Goal: Task Accomplishment & Management: Use online tool/utility

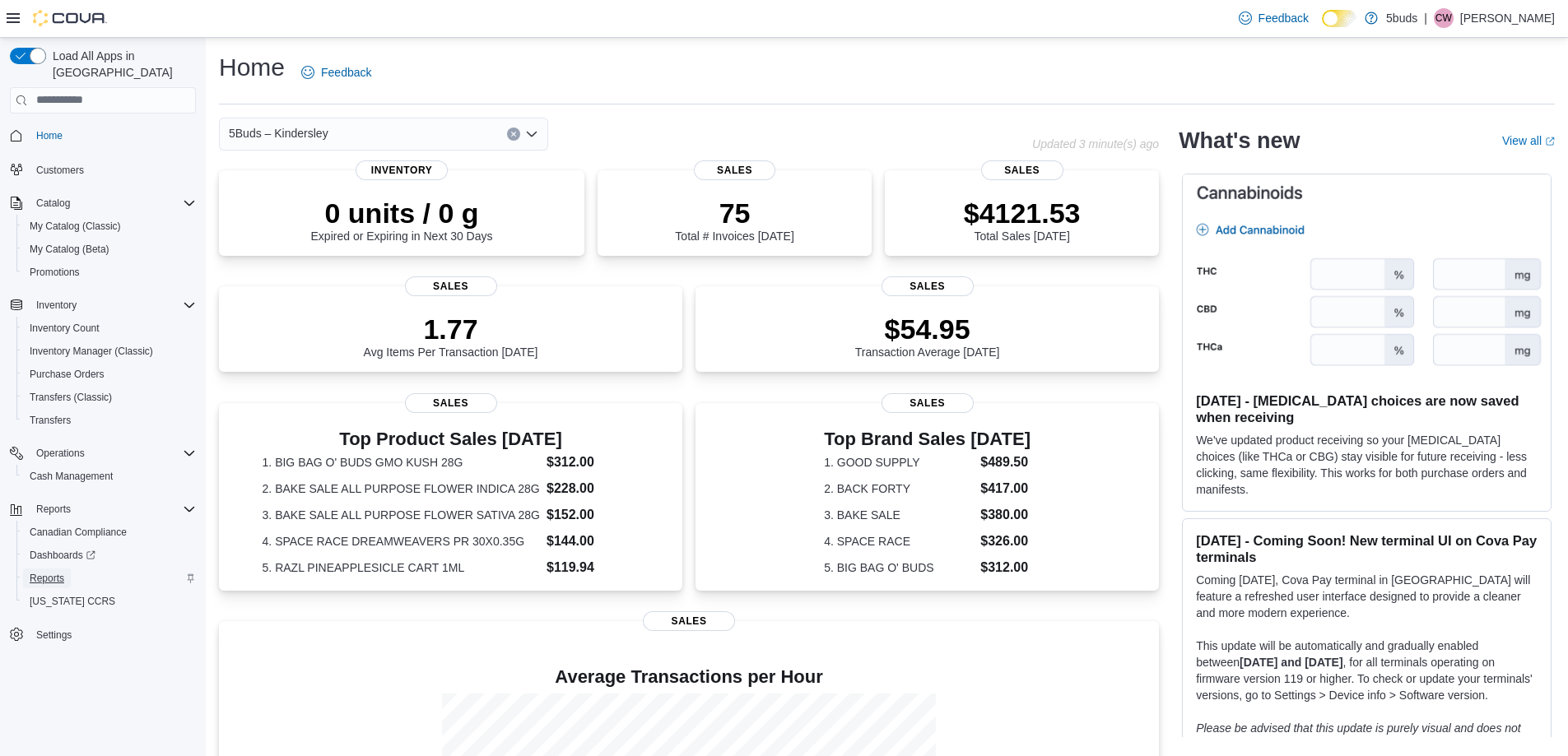
click at [56, 571] on span "Reports" at bounding box center [46, 578] width 34 height 13
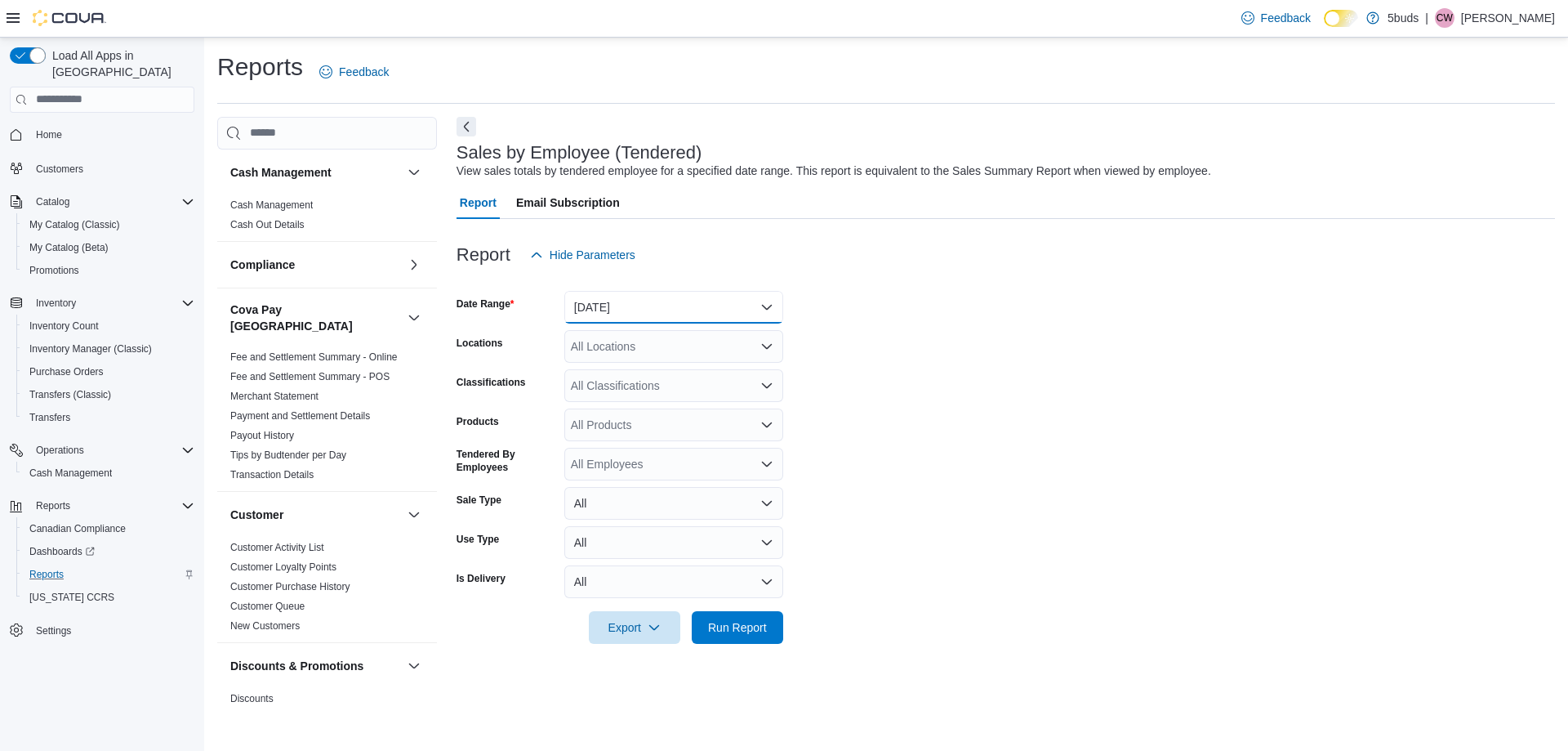
click at [603, 308] on button "Yesterday" at bounding box center [674, 308] width 219 height 33
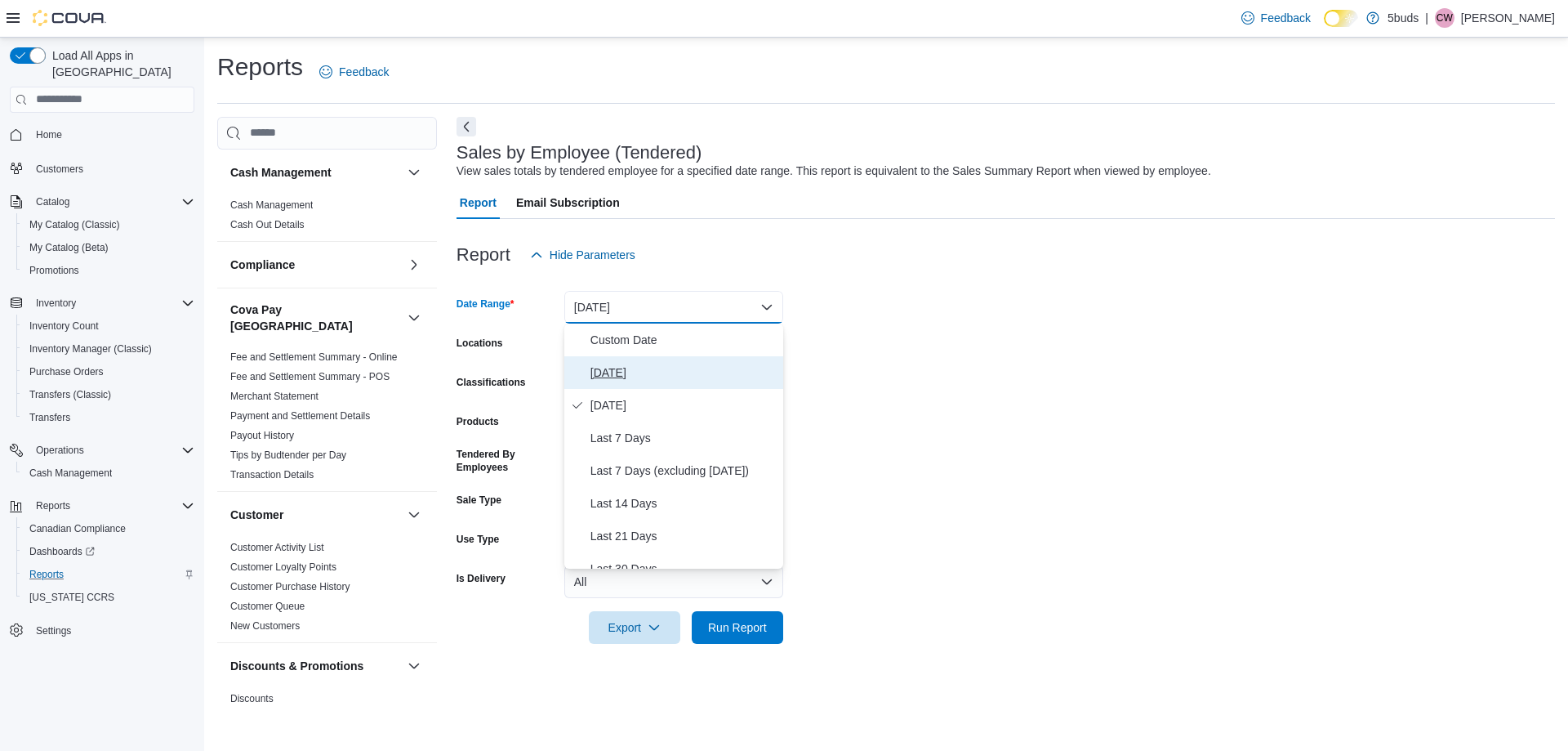
click at [612, 366] on span "Today" at bounding box center [684, 372] width 186 height 20
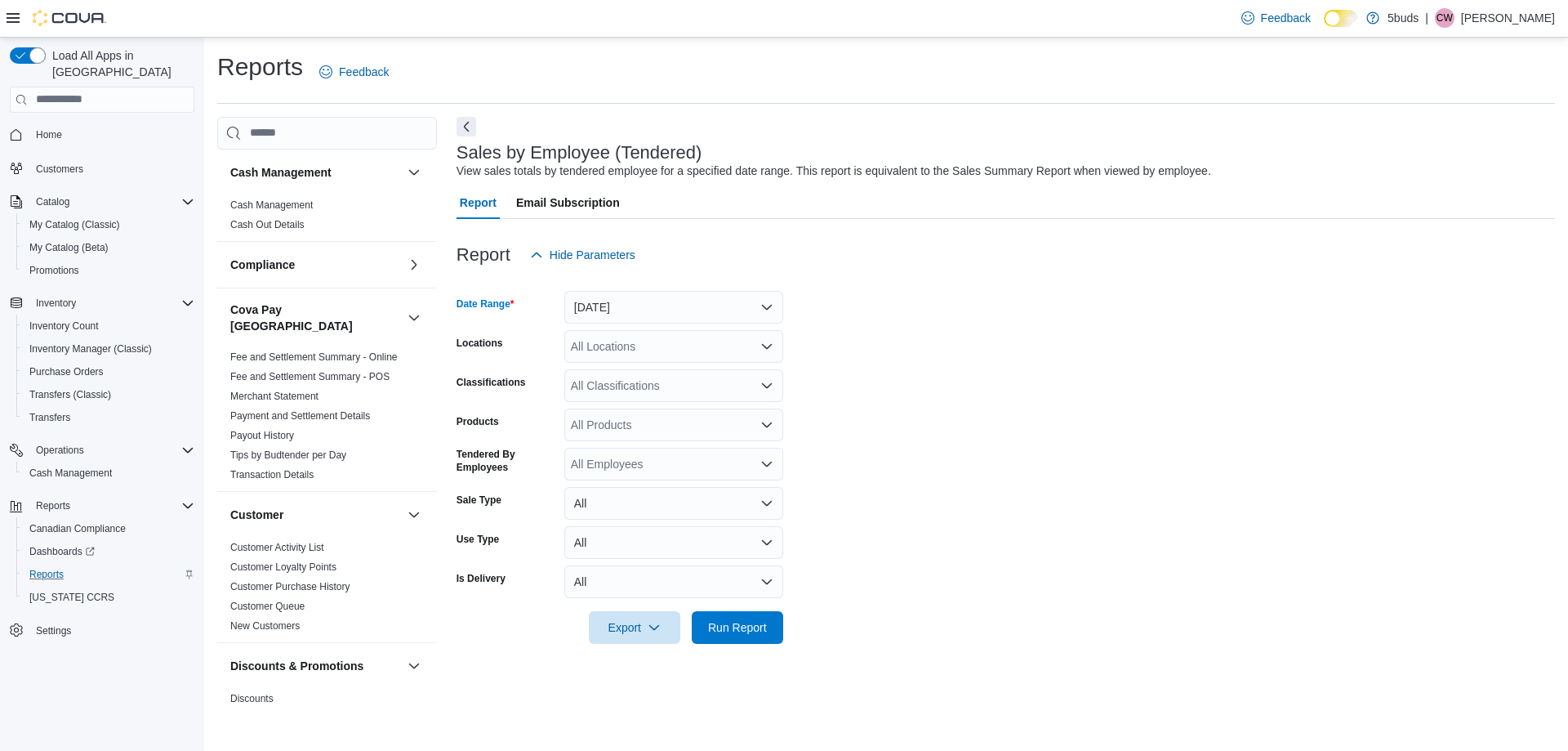
click at [605, 348] on div "All Locations" at bounding box center [674, 347] width 219 height 33
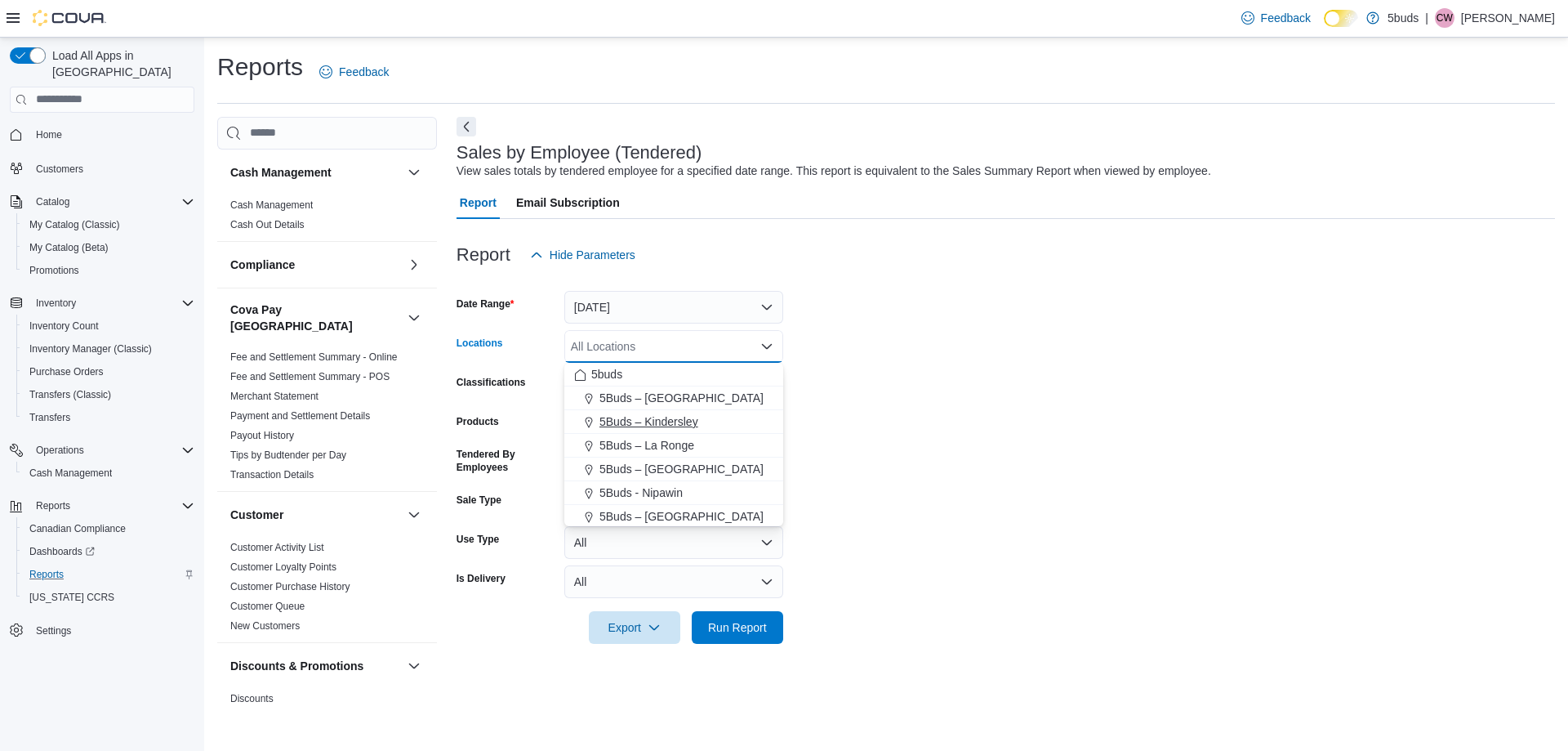
click at [625, 418] on span "5Buds – Kindersley" at bounding box center [649, 422] width 99 height 17
click at [1026, 357] on form "Date Range Today Locations 5Buds – Kindersley Combo box. Selected. 5Buds – Kind…" at bounding box center [1006, 457] width 1099 height 373
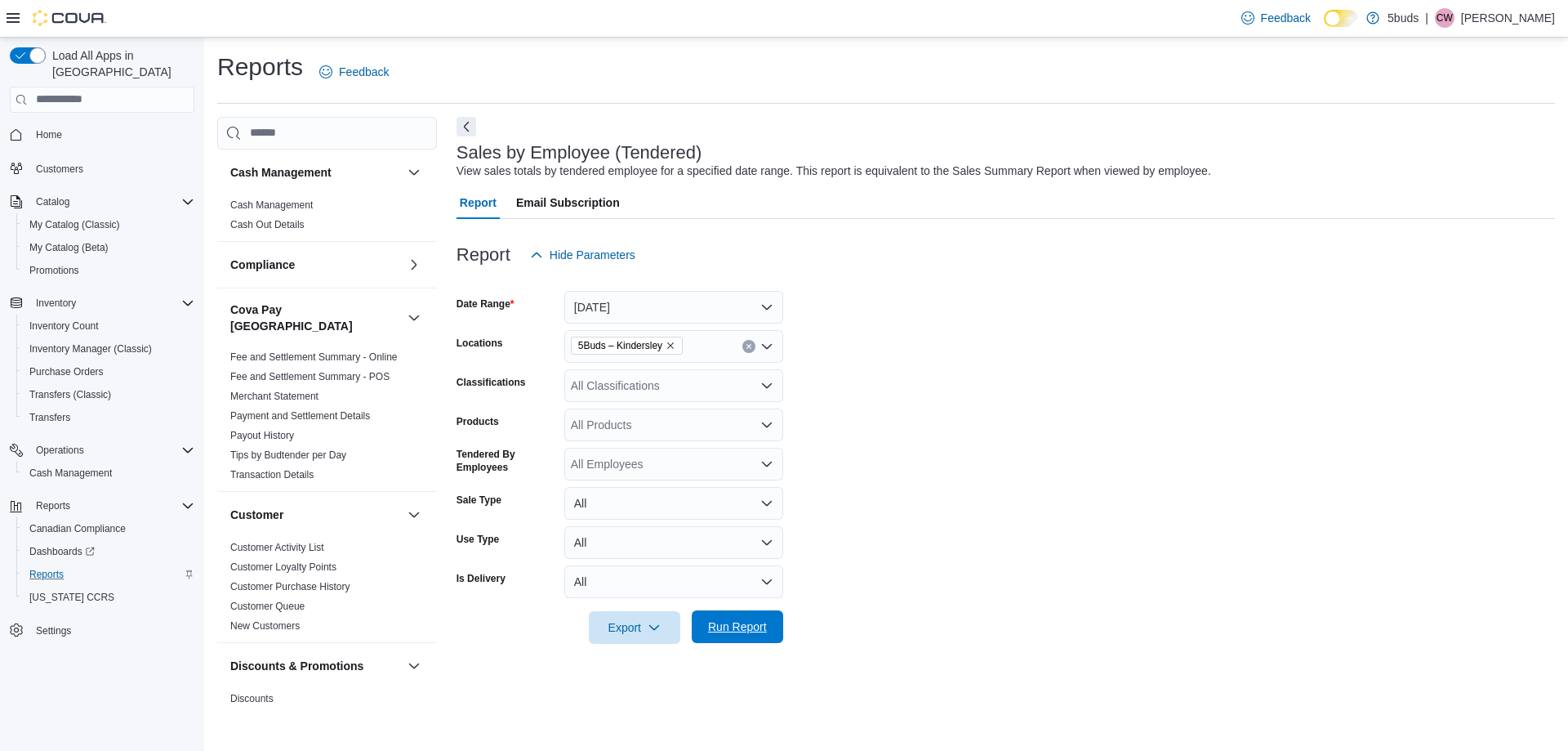
click at [754, 620] on span "Run Report" at bounding box center [738, 627] width 59 height 17
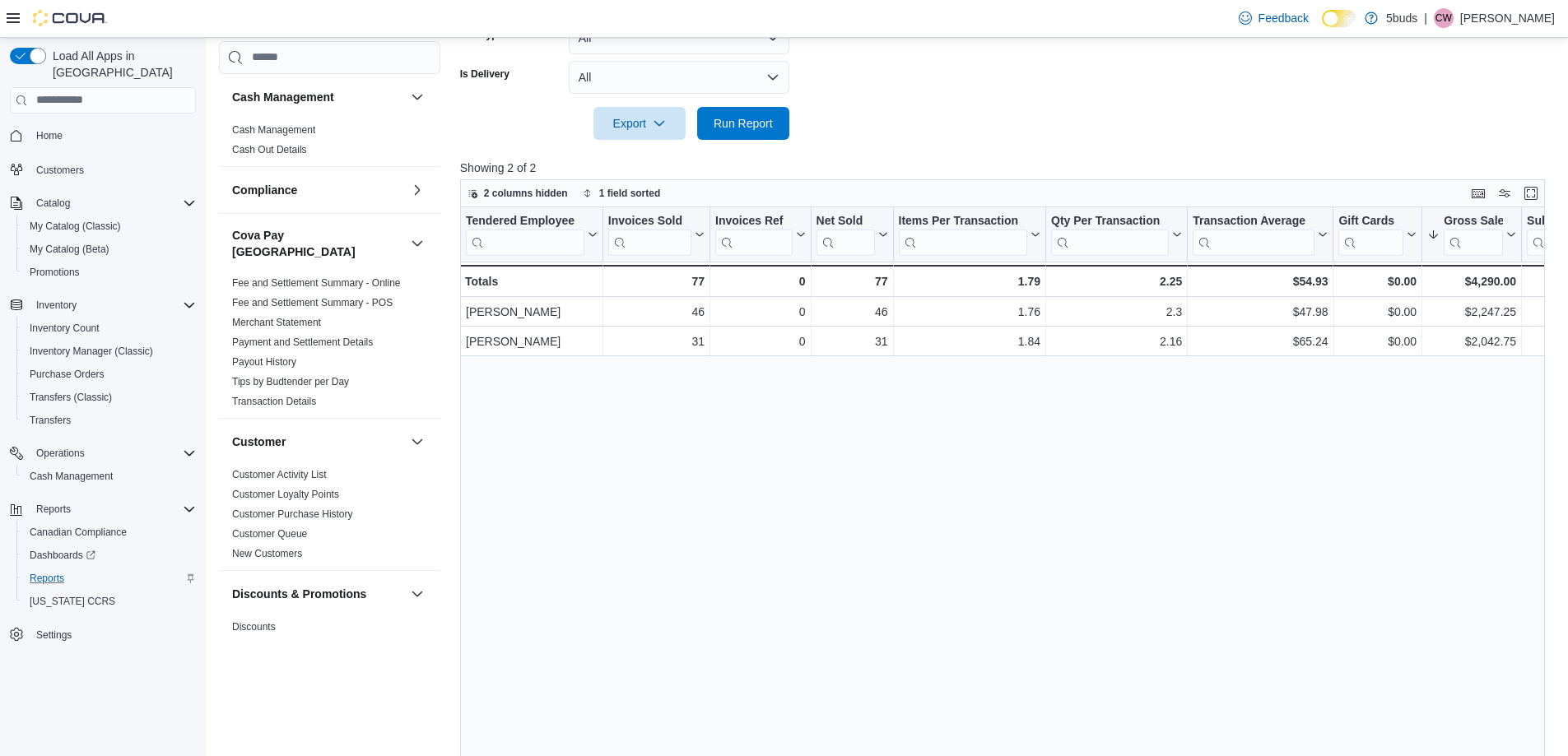
scroll to position [550, 0]
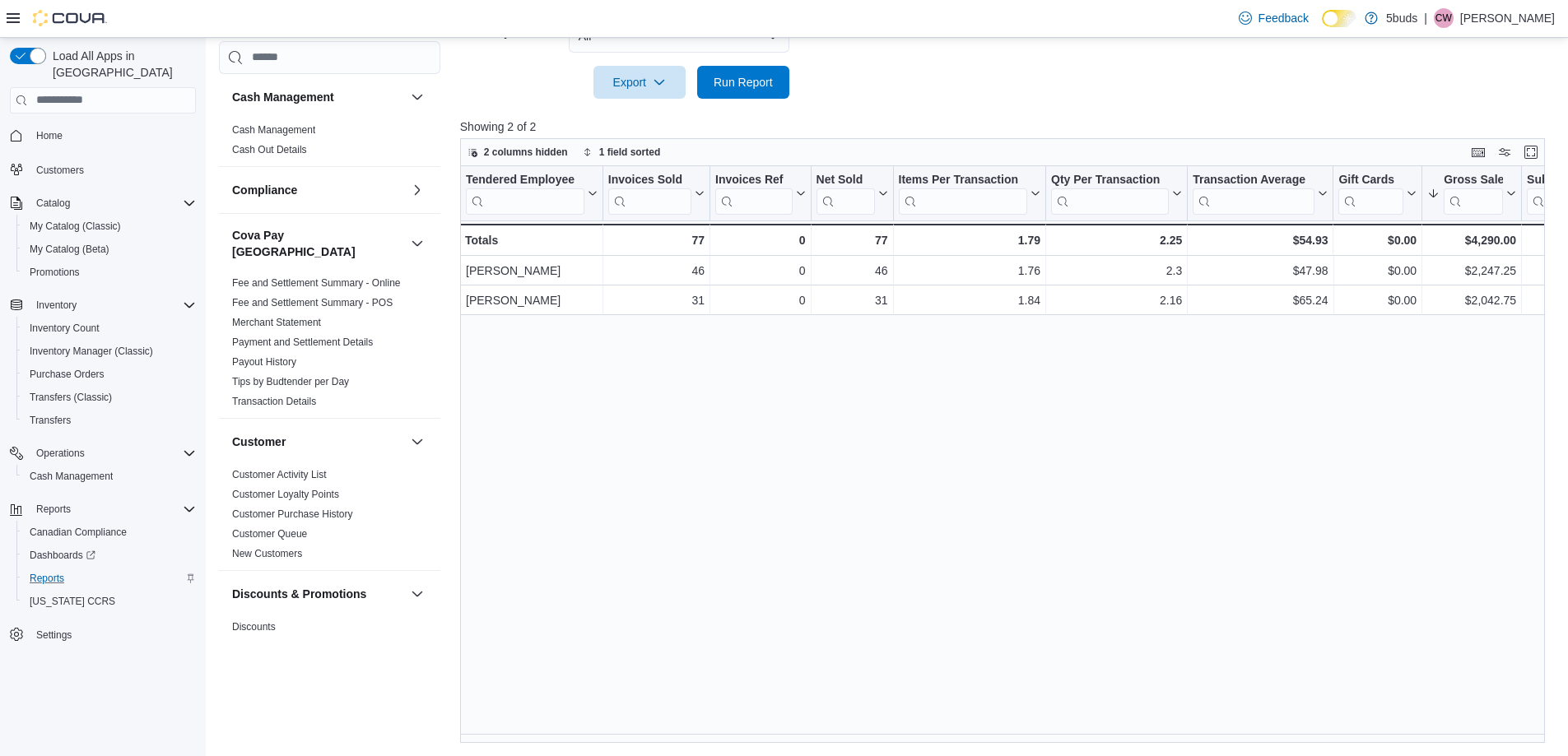
click at [686, 745] on div "Reports Feedback Cash Management Cash Management Cash Out Details Compliance OC…" at bounding box center [888, 122] width 1364 height 1268
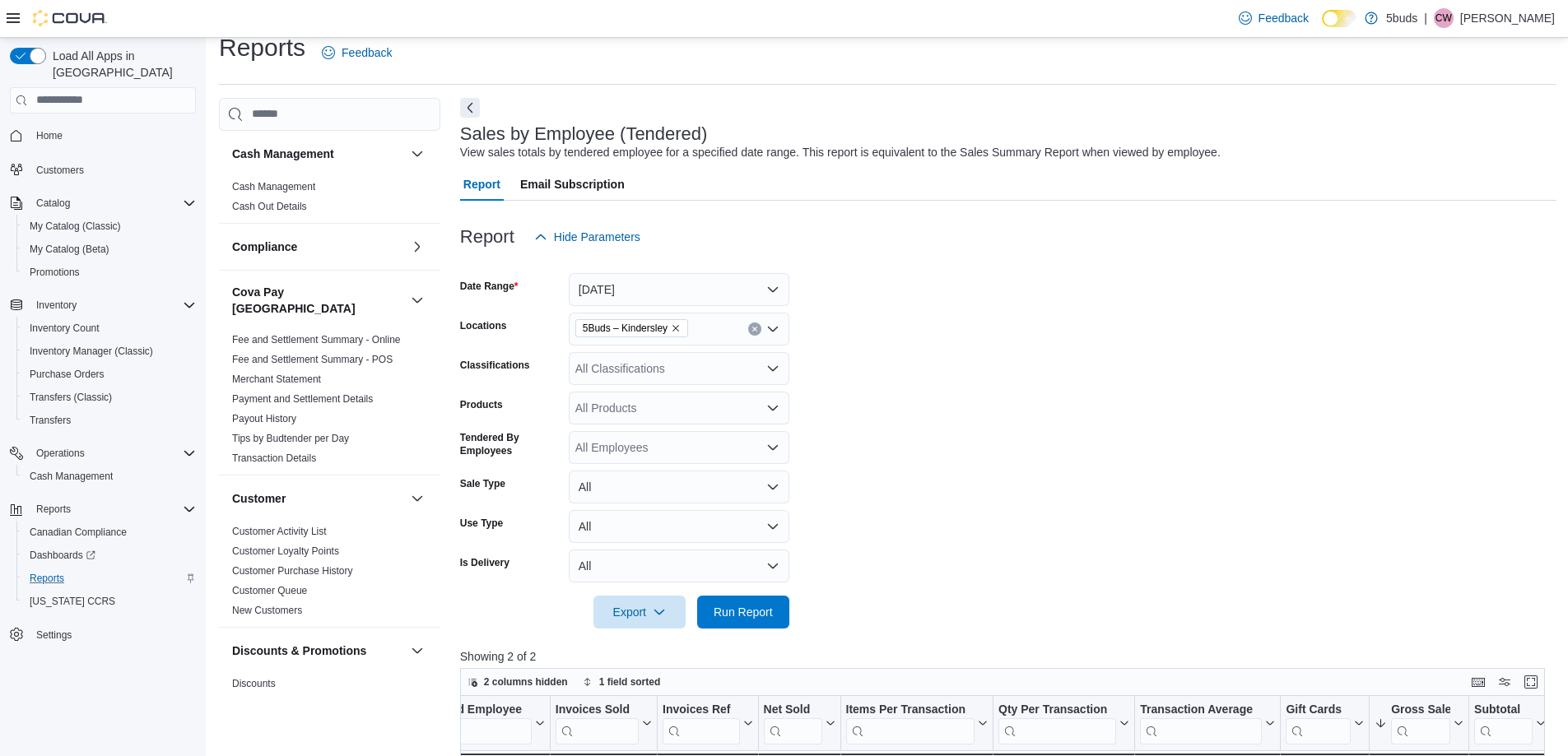
scroll to position [0, 0]
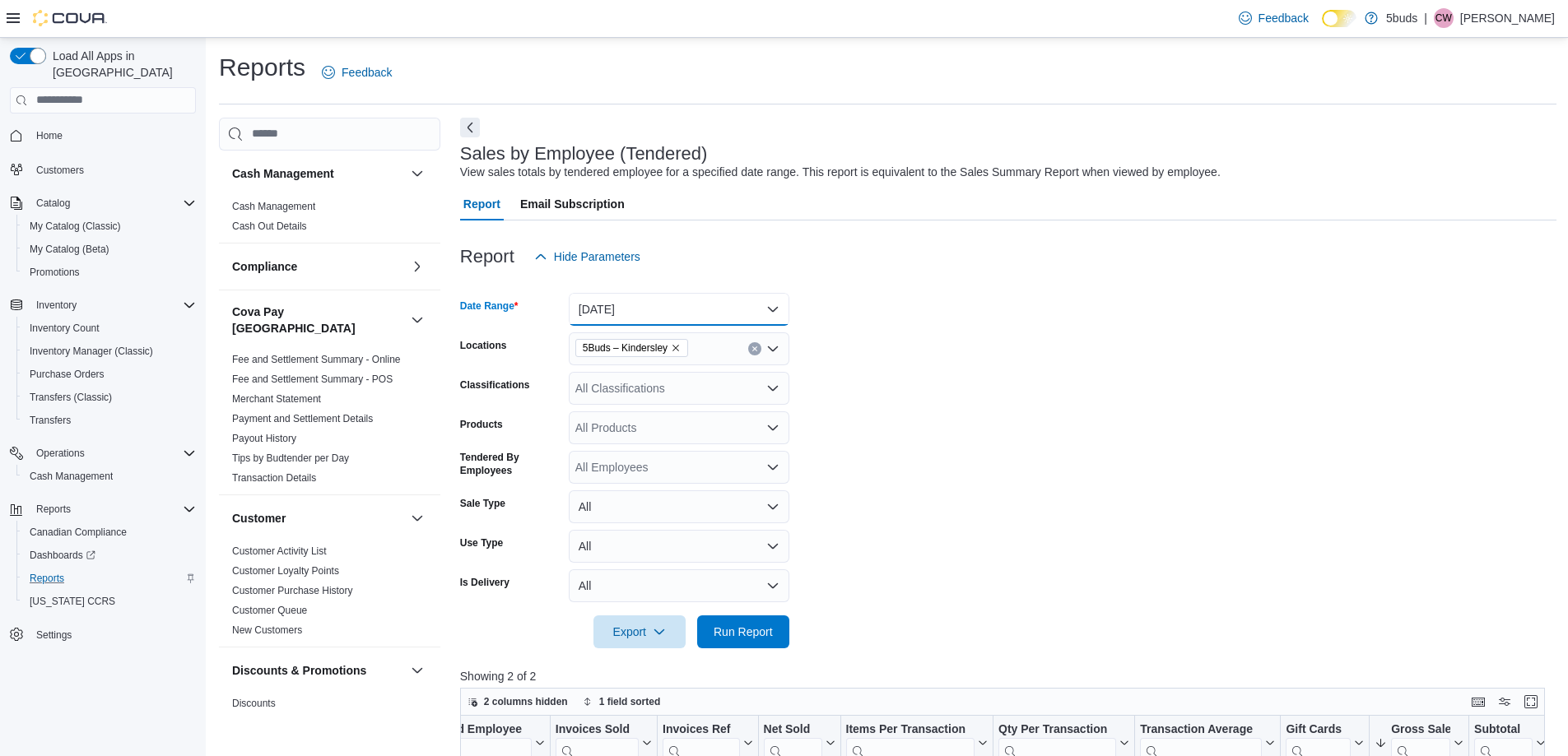
click at [610, 310] on button "Today" at bounding box center [679, 310] width 221 height 33
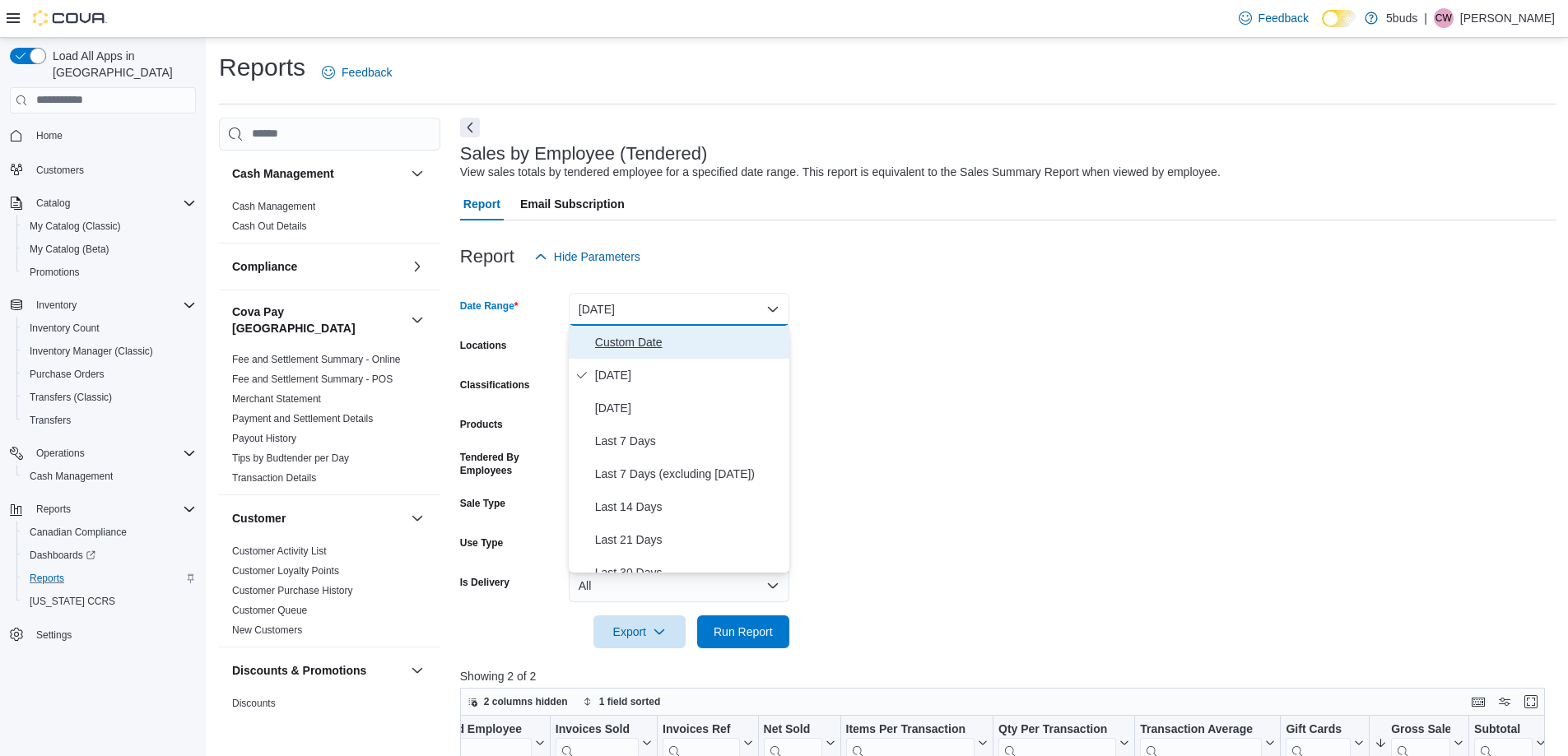
click at [615, 342] on span "Custom Date" at bounding box center [689, 342] width 187 height 20
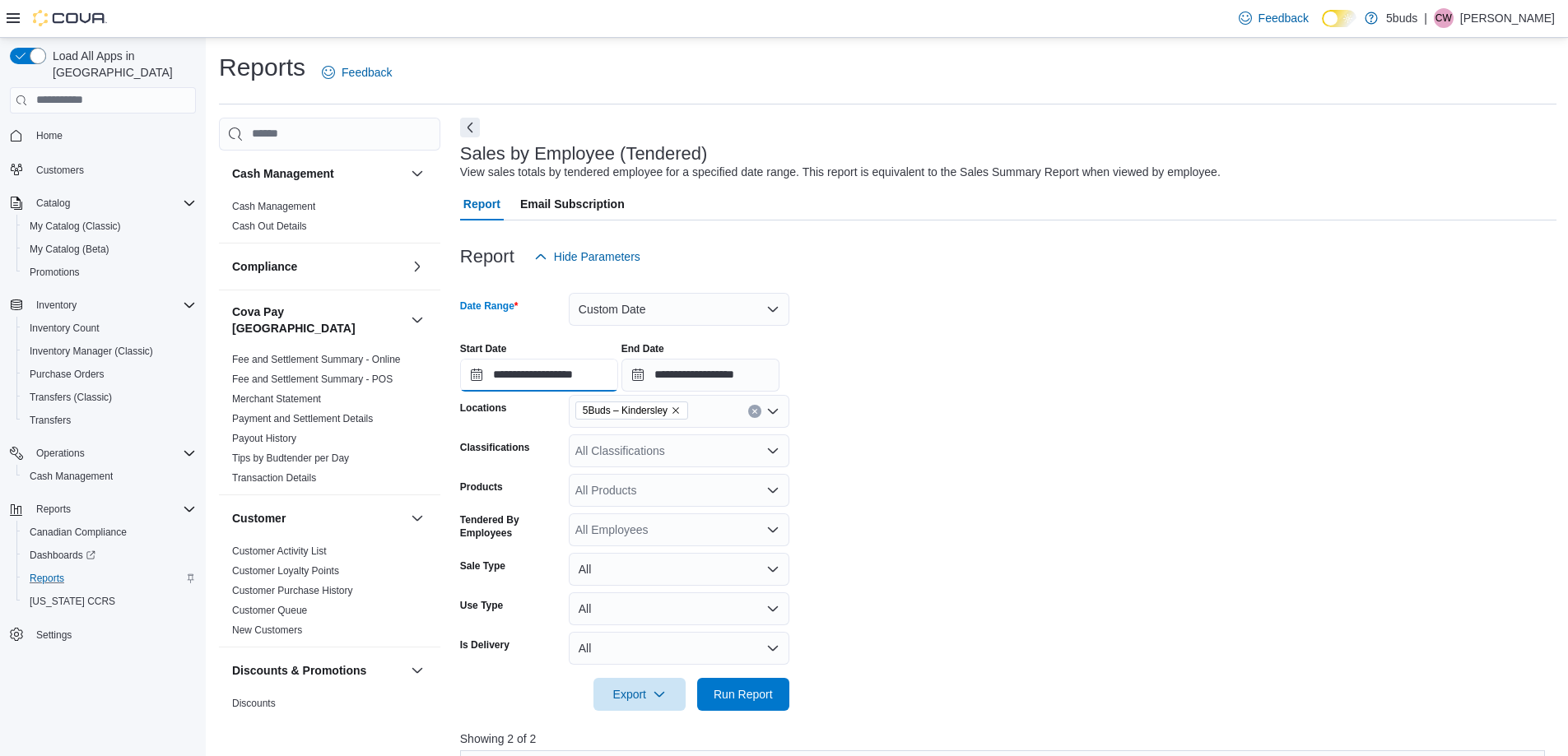
click at [605, 374] on input "**********" at bounding box center [539, 375] width 158 height 33
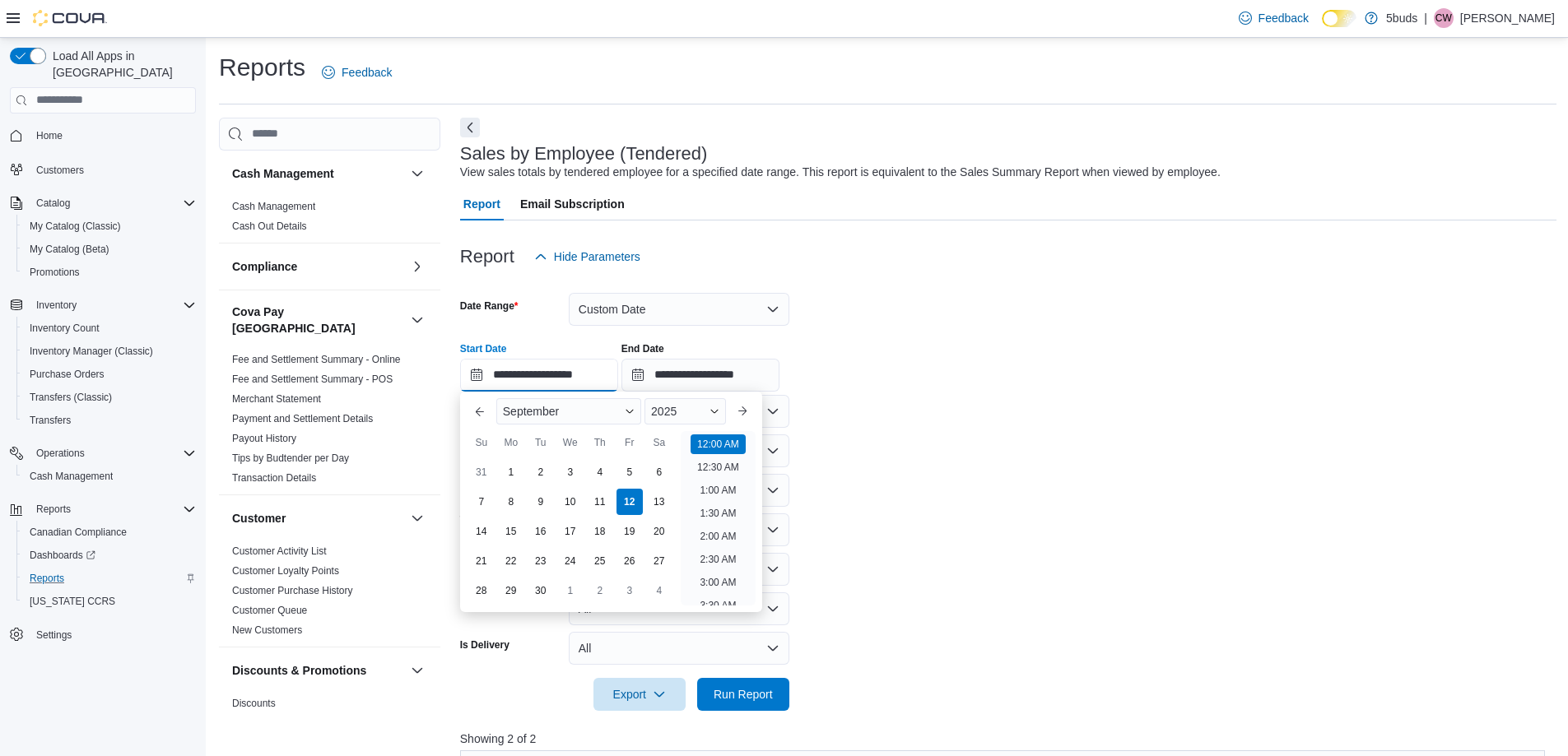
scroll to position [51, 0]
click at [657, 472] on div "6" at bounding box center [658, 472] width 29 height 29
type input "**********"
click at [822, 450] on form "**********" at bounding box center [1009, 492] width 1096 height 438
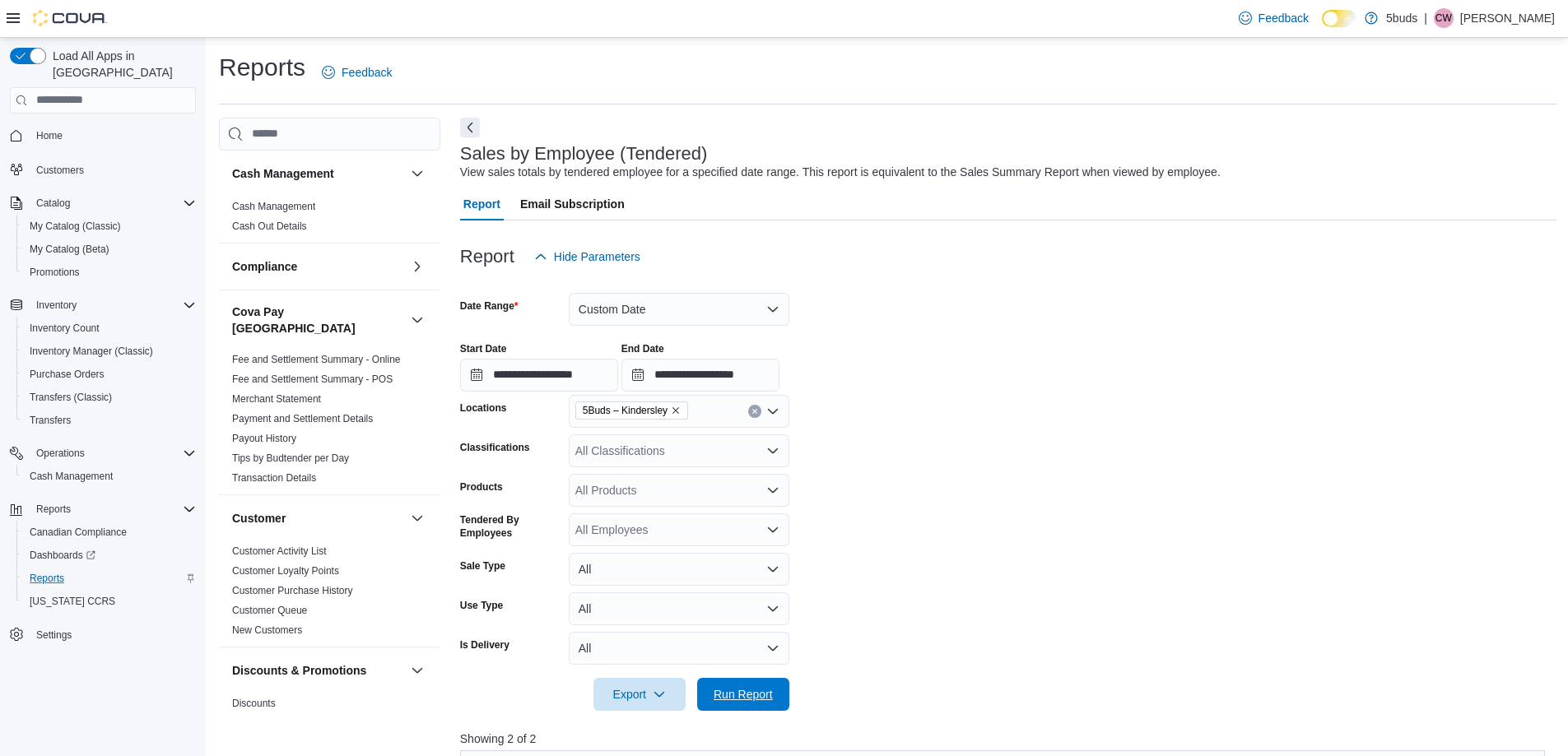
click at [749, 683] on span "Run Report" at bounding box center [743, 695] width 73 height 33
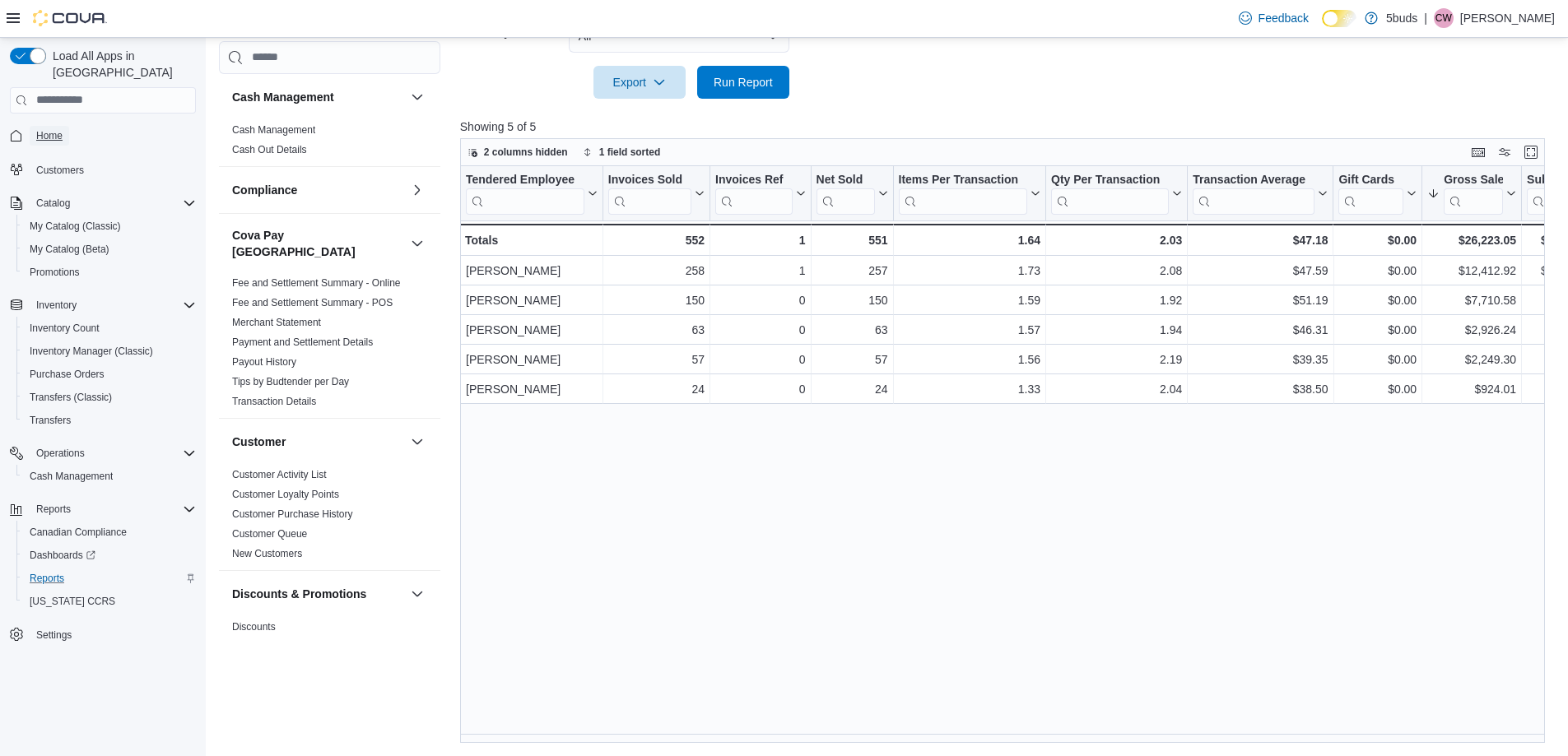
click at [34, 126] on link "Home" at bounding box center [49, 136] width 39 height 20
